Goal: Navigation & Orientation: Find specific page/section

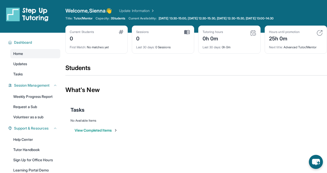
click at [102, 128] on button "View Completed Items" at bounding box center [96, 130] width 43 height 5
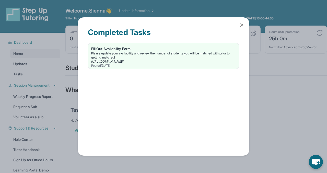
click at [240, 26] on icon at bounding box center [241, 24] width 5 height 5
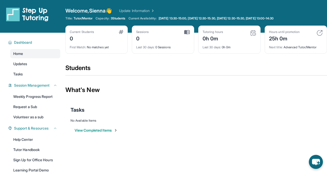
click at [305, 37] on div "Hours until promotion 25h 0m" at bounding box center [296, 36] width 54 height 12
click at [317, 35] on img at bounding box center [319, 33] width 6 height 6
click at [318, 30] on img at bounding box center [319, 33] width 6 height 6
